Goal: Navigation & Orientation: Find specific page/section

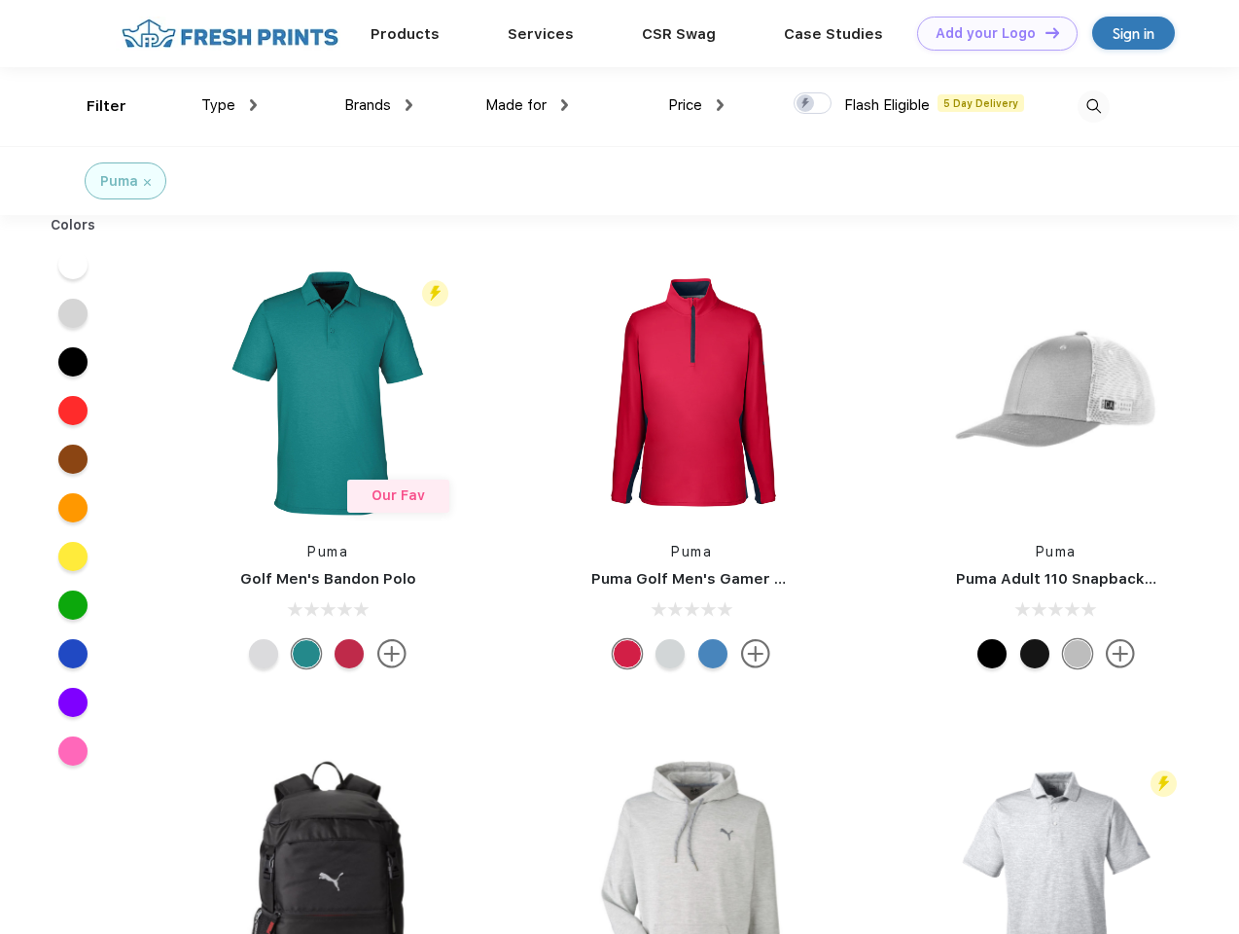
scroll to position [1, 0]
click at [990, 33] on link "Add your Logo Design Tool" at bounding box center [997, 34] width 161 height 34
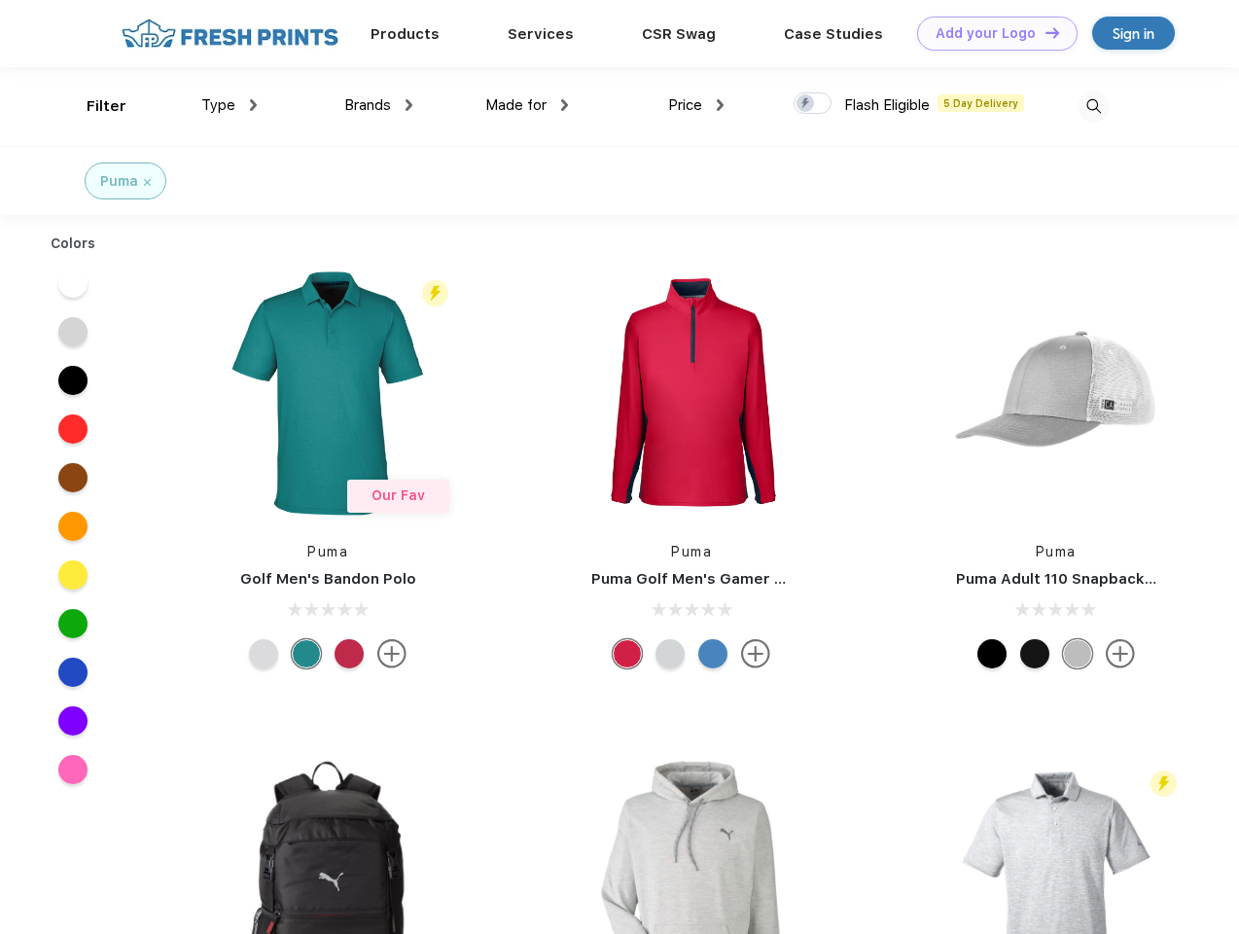
click at [0, 0] on div "Design Tool" at bounding box center [0, 0] width 0 height 0
click at [1044, 32] on link "Add your Logo Design Tool" at bounding box center [997, 34] width 161 height 34
click at [93, 106] on div "Filter" at bounding box center [107, 106] width 40 height 22
click at [230, 105] on span "Type" at bounding box center [218, 105] width 34 height 18
click at [378, 105] on span "Brands" at bounding box center [367, 105] width 47 height 18
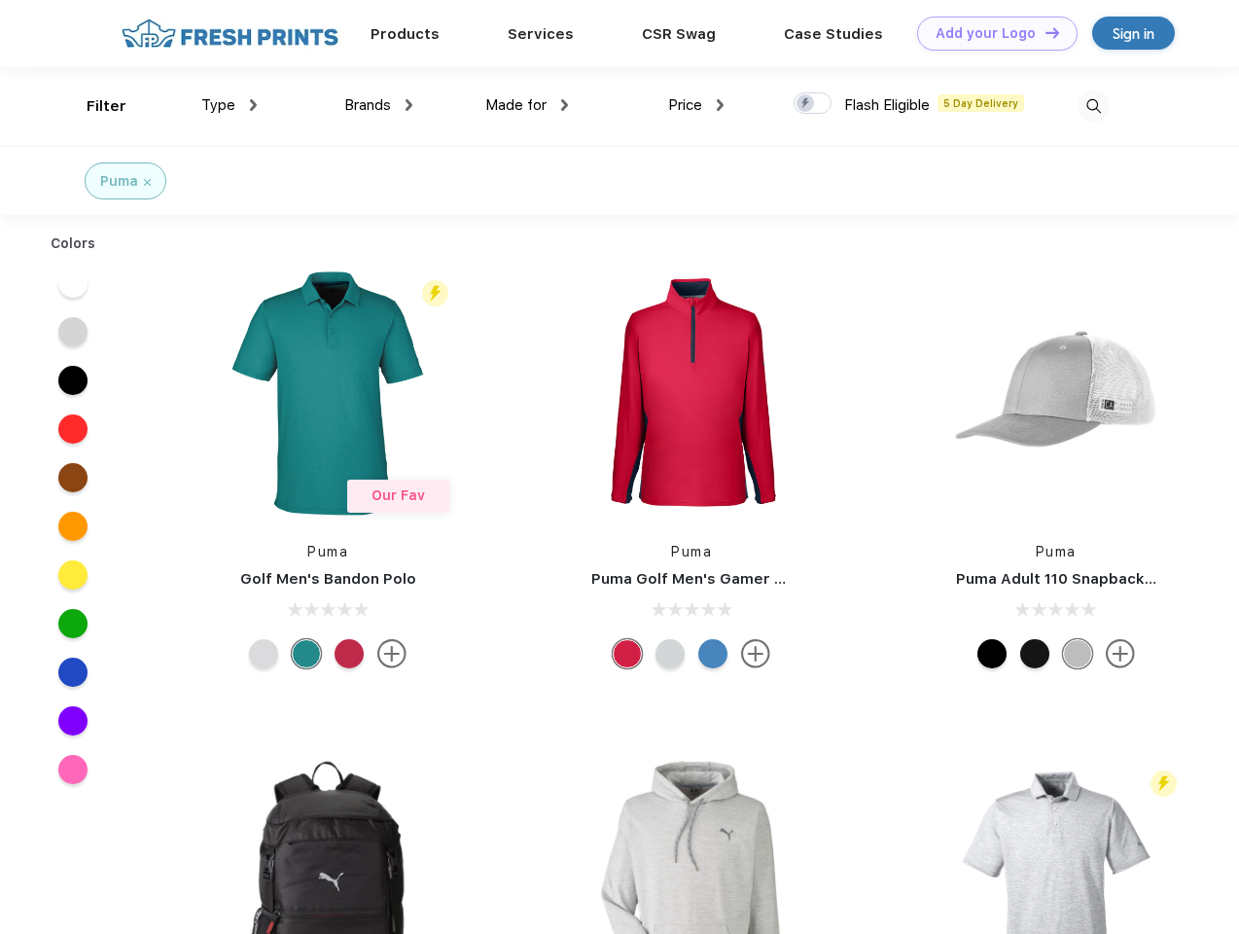
click at [527, 105] on span "Made for" at bounding box center [515, 105] width 61 height 18
click at [697, 105] on span "Price" at bounding box center [685, 105] width 34 height 18
click at [813, 104] on div at bounding box center [813, 102] width 38 height 21
click at [807, 104] on input "checkbox" at bounding box center [800, 97] width 13 height 13
click at [1094, 106] on img at bounding box center [1094, 106] width 32 height 32
